Goal: Task Accomplishment & Management: Complete application form

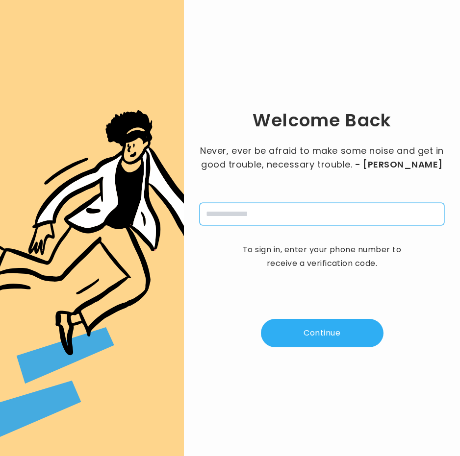
click at [252, 218] on input "tel" at bounding box center [321, 214] width 245 height 23
type input "**********"
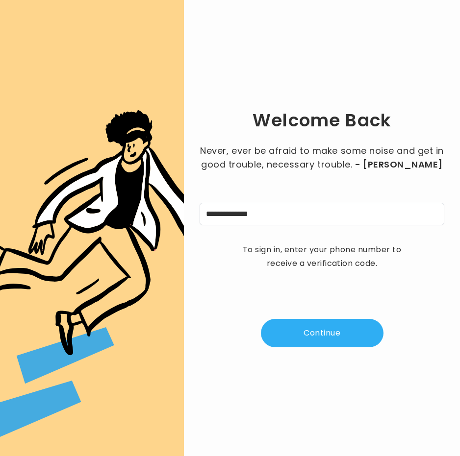
click at [315, 335] on button "Continue" at bounding box center [322, 333] width 123 height 28
type input "*"
